Goal: Task Accomplishment & Management: Manage account settings

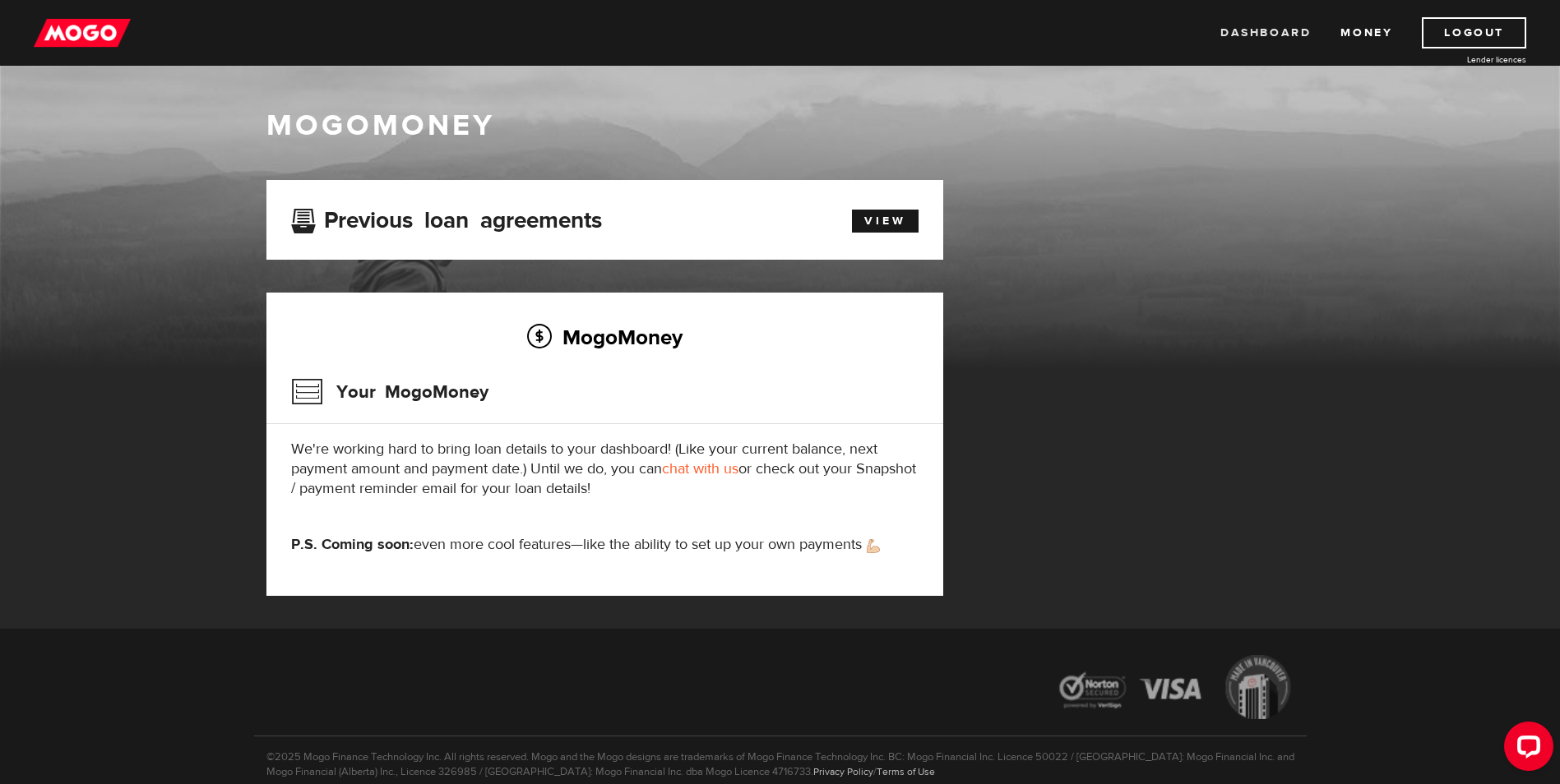
click at [1271, 32] on link "Dashboard" at bounding box center [1266, 33] width 91 height 31
click at [879, 218] on link "View" at bounding box center [885, 221] width 67 height 23
click at [307, 400] on h3 "Your MogoMoney" at bounding box center [390, 392] width 197 height 43
click at [1437, 39] on link "Logout" at bounding box center [1474, 33] width 105 height 31
click at [1463, 22] on link "Logout" at bounding box center [1474, 33] width 105 height 31
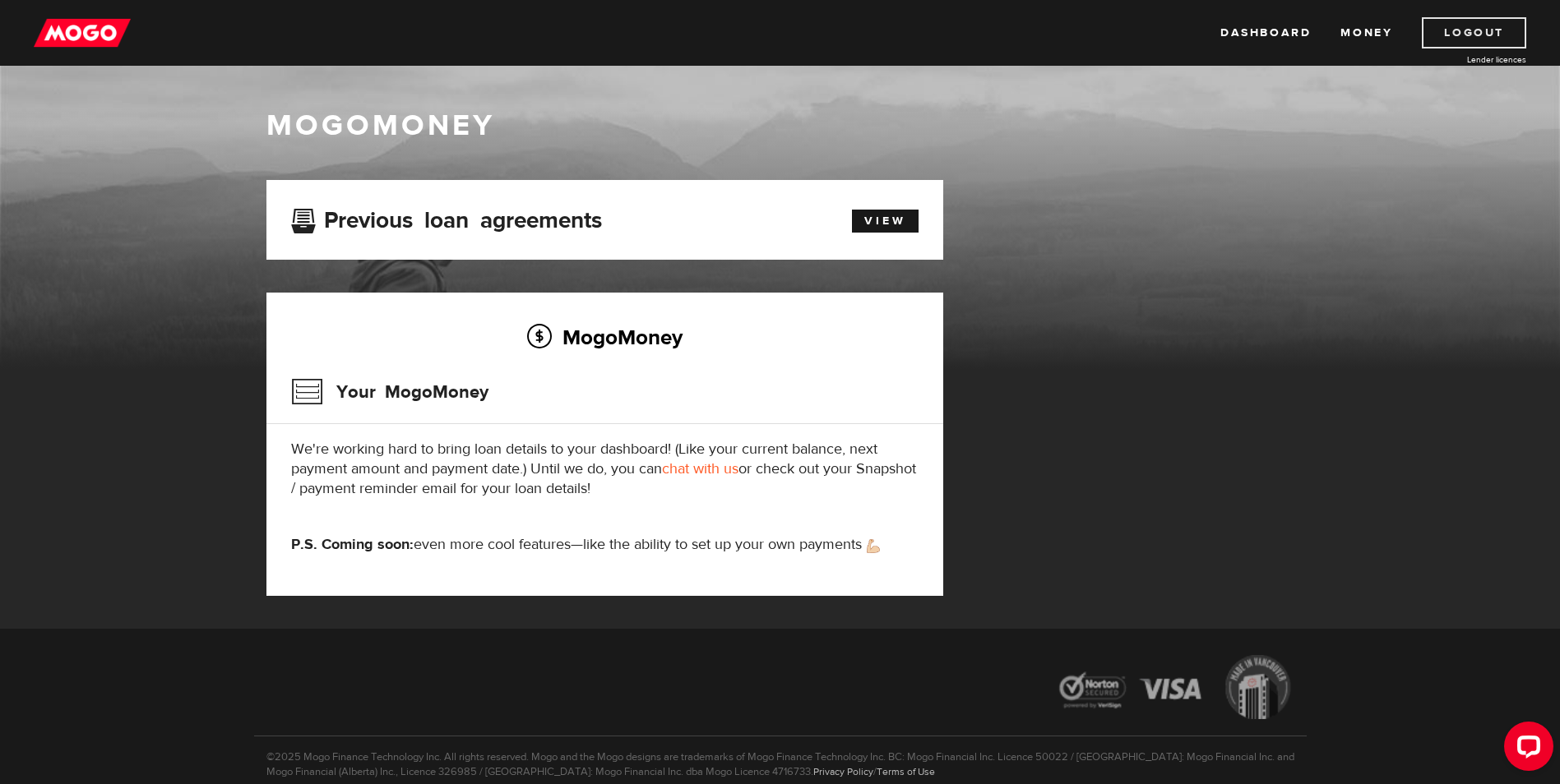
click at [1463, 31] on link "Logout" at bounding box center [1474, 33] width 105 height 31
